Goal: Task Accomplishment & Management: Manage account settings

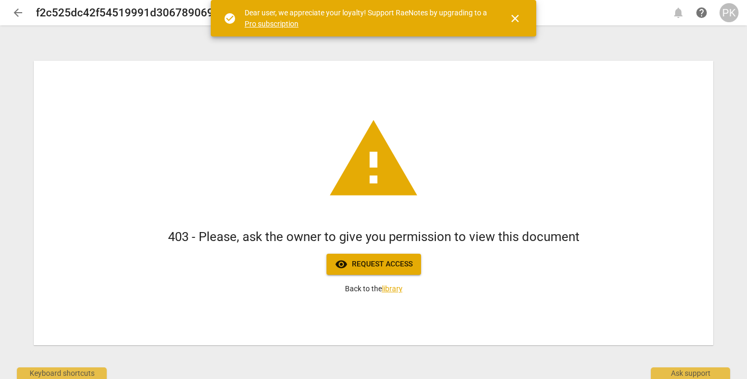
click at [727, 14] on div "PK" at bounding box center [729, 12] width 19 height 19
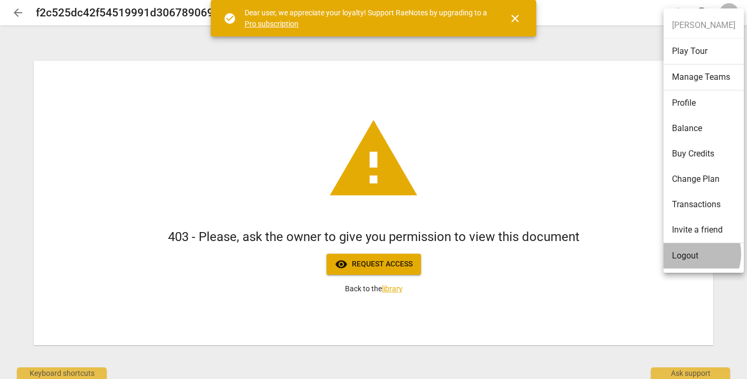
click at [689, 253] on li "Logout" at bounding box center [704, 255] width 80 height 25
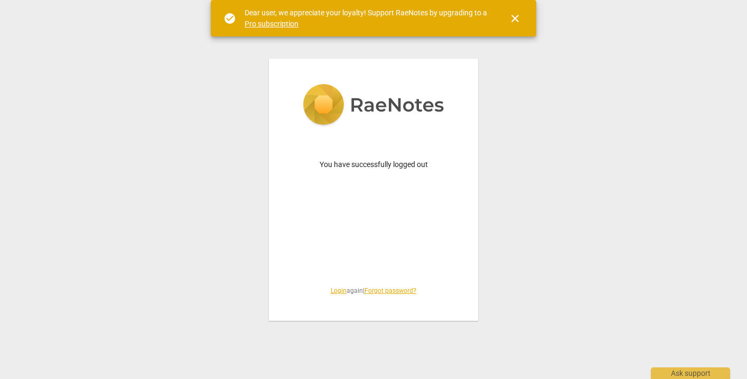
click at [331, 291] on link "Login" at bounding box center [339, 290] width 16 height 7
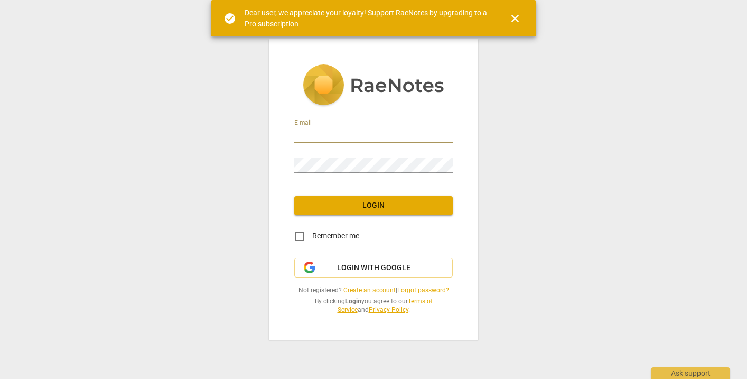
type input "[PERSON_NAME][EMAIL_ADDRESS][DOMAIN_NAME]"
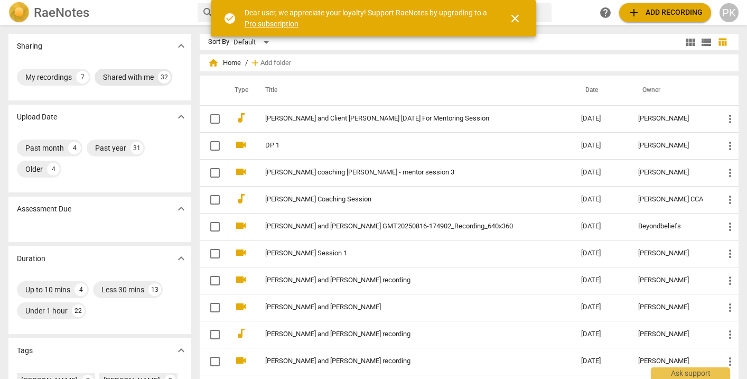
click at [128, 75] on div "Shared with me" at bounding box center [128, 77] width 51 height 11
